Goal: Communication & Community: Answer question/provide support

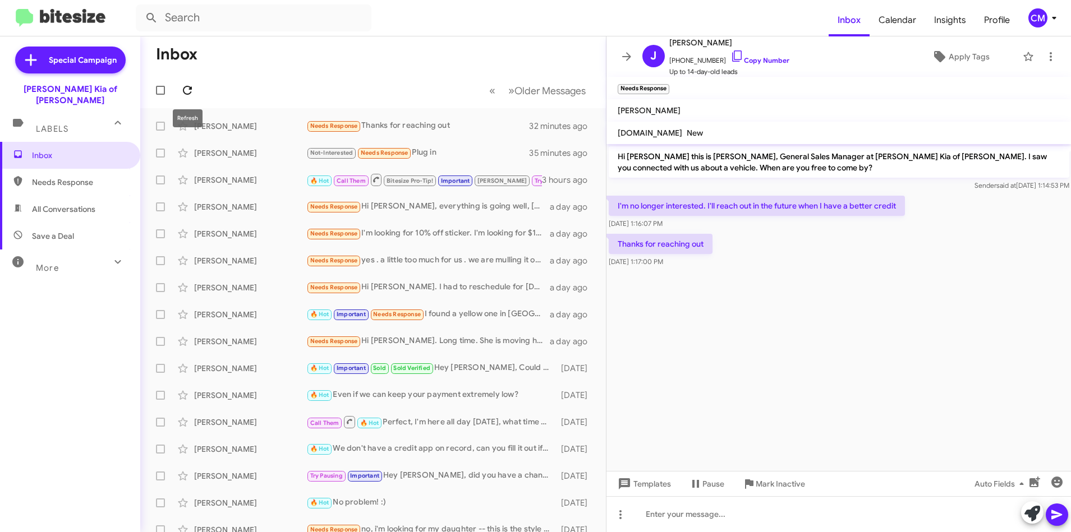
click at [191, 94] on icon at bounding box center [187, 90] width 13 height 13
click at [182, 96] on icon at bounding box center [187, 90] width 13 height 13
click at [205, 186] on div "[PERSON_NAME] 🔥 Hot Call Them Bitesize Pro-Tip! Important [PERSON_NAME] Try Pau…" at bounding box center [373, 180] width 448 height 22
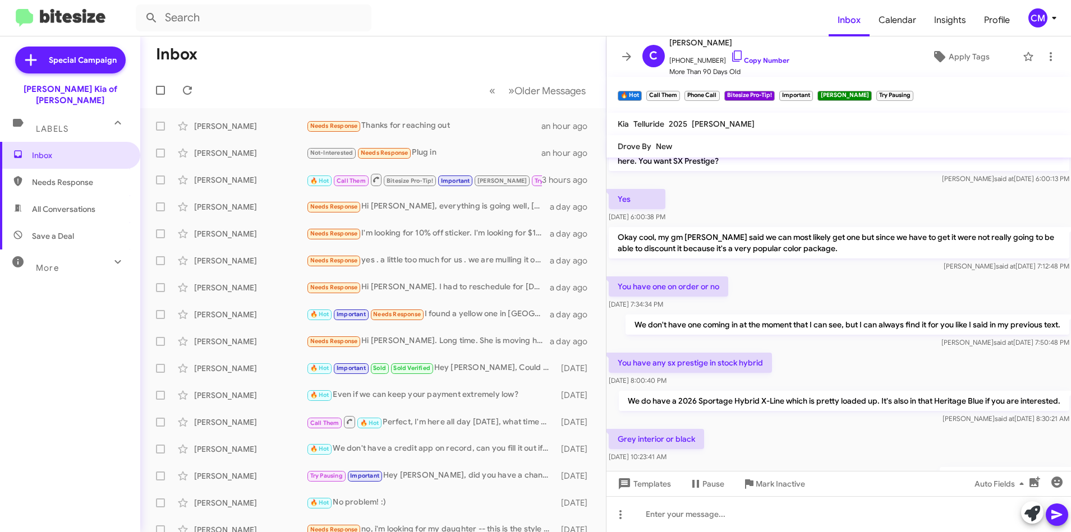
scroll to position [528, 0]
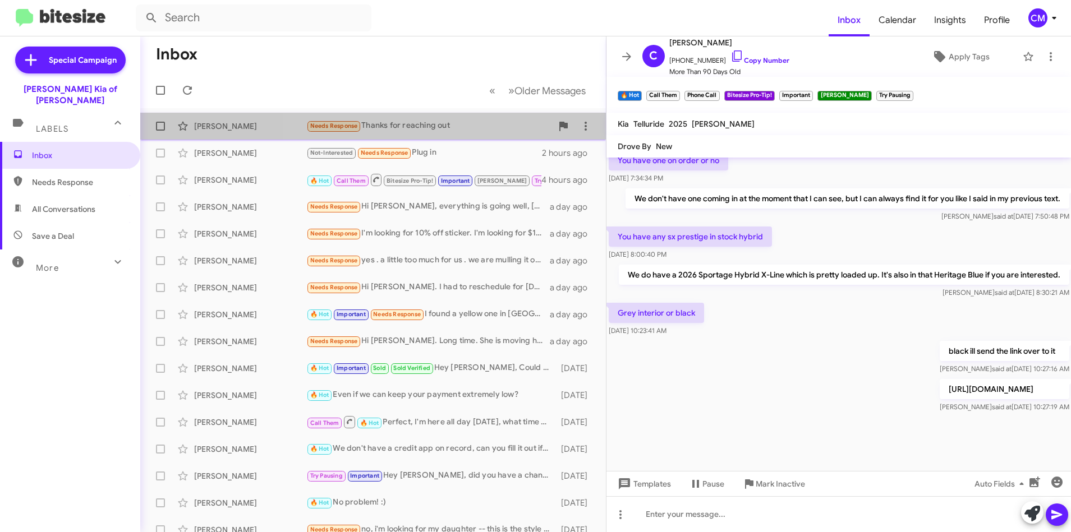
click at [486, 130] on div "Needs Response Thanks for reaching out" at bounding box center [429, 125] width 246 height 13
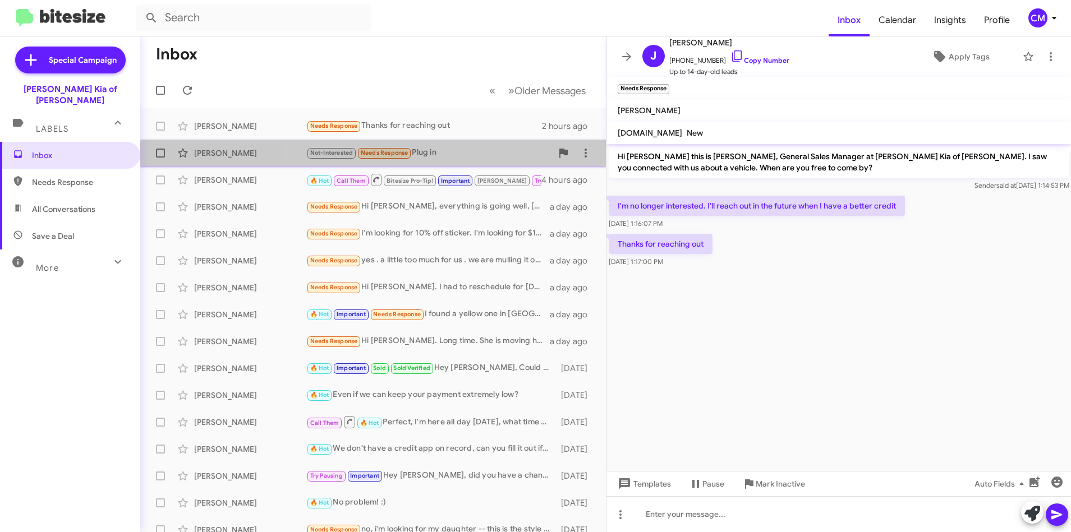
click at [466, 161] on div "[PERSON_NAME] Not-Interested Needs Response Plug in 2 hours ago" at bounding box center [373, 153] width 448 height 22
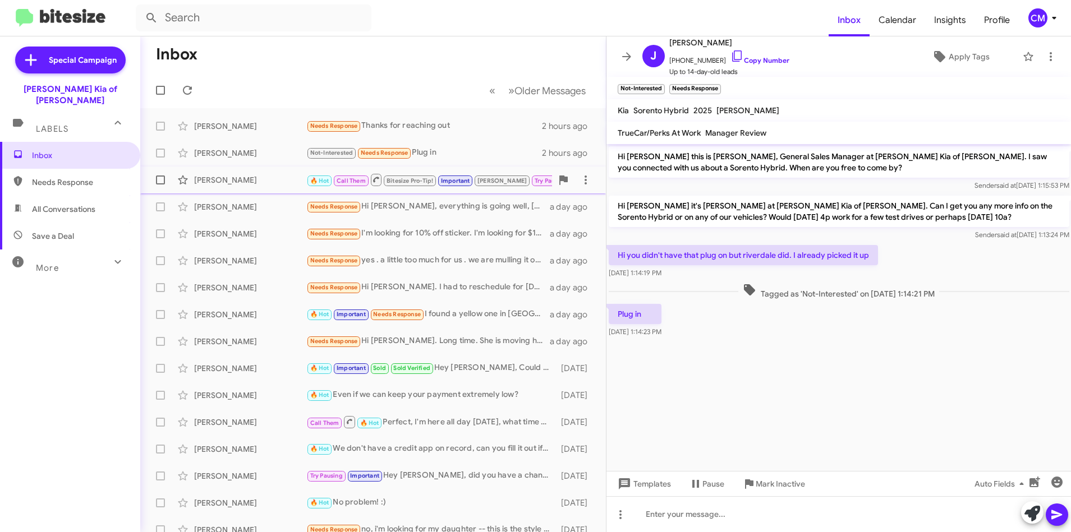
click at [415, 182] on span "Bitesize Pro-Tip!" at bounding box center [409, 180] width 47 height 7
